Goal: Task Accomplishment & Management: Use online tool/utility

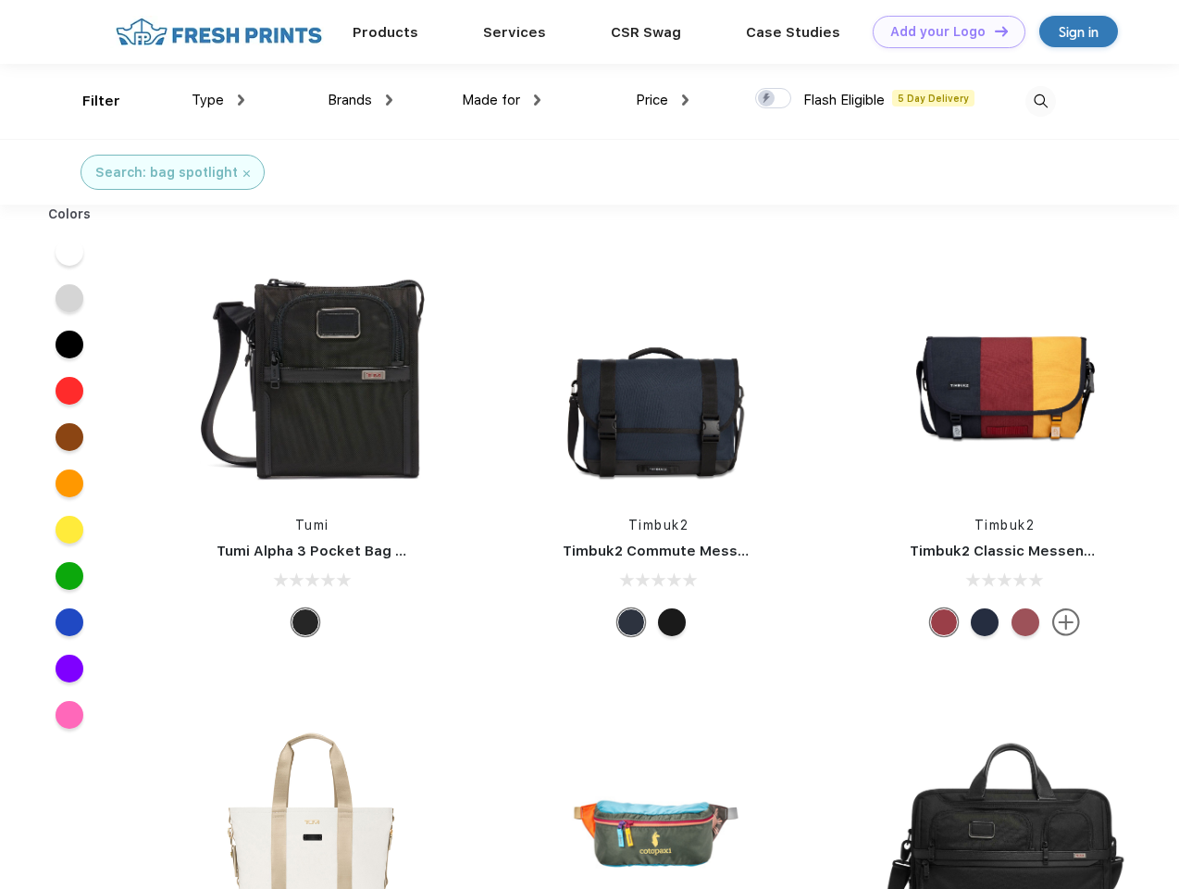
click at [942, 31] on link "Add your Logo Design Tool" at bounding box center [949, 32] width 153 height 32
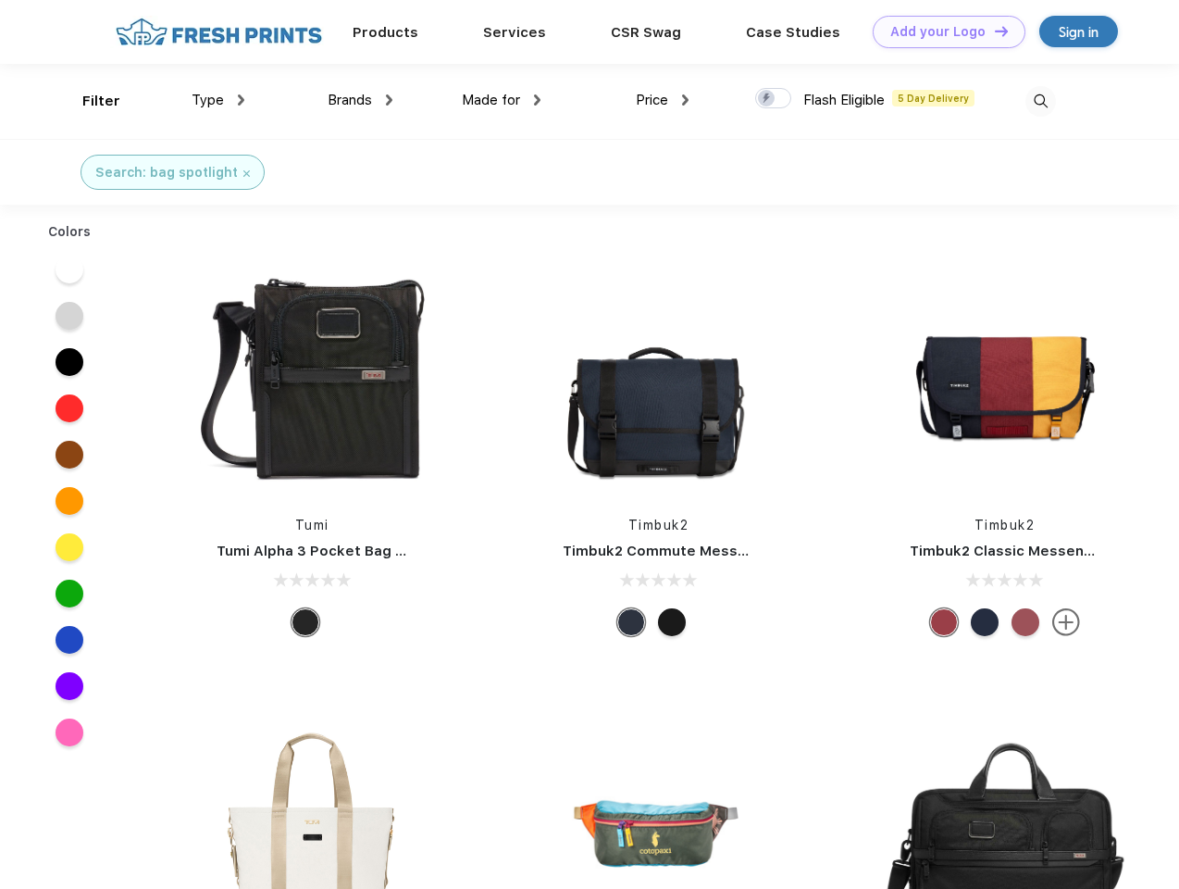
click at [0, 0] on div "Design Tool" at bounding box center [0, 0] width 0 height 0
click at [993, 31] on link "Add your Logo Design Tool" at bounding box center [949, 32] width 153 height 32
click at [89, 101] on div "Filter" at bounding box center [101, 101] width 38 height 21
click at [218, 100] on span "Type" at bounding box center [208, 100] width 32 height 17
click at [360, 100] on span "Brands" at bounding box center [350, 100] width 44 height 17
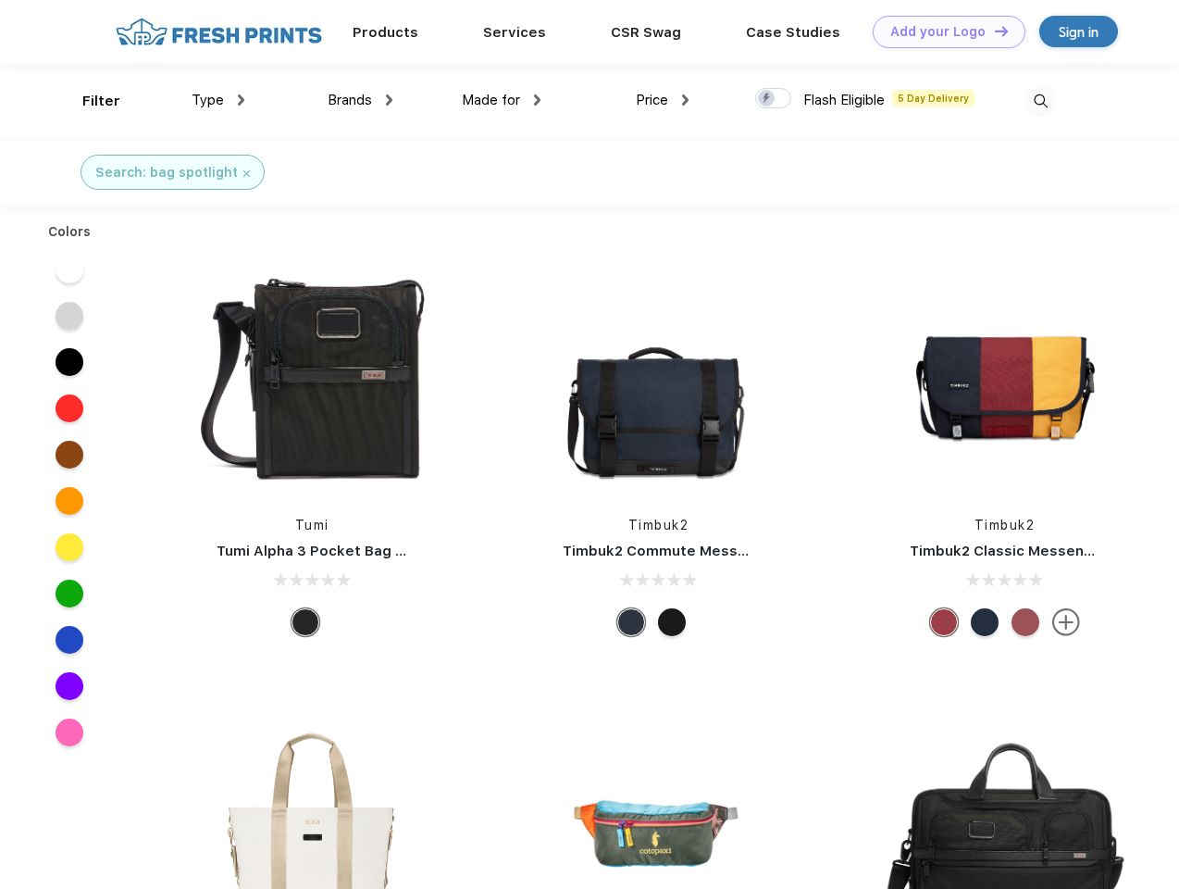
click at [502, 100] on span "Made for" at bounding box center [491, 100] width 58 height 17
click at [663, 100] on span "Price" at bounding box center [652, 100] width 32 height 17
click at [774, 99] on div at bounding box center [773, 98] width 36 height 20
click at [767, 99] on input "checkbox" at bounding box center [761, 93] width 12 height 12
click at [1041, 101] on img at bounding box center [1041, 101] width 31 height 31
